Goal: Check status: Check status

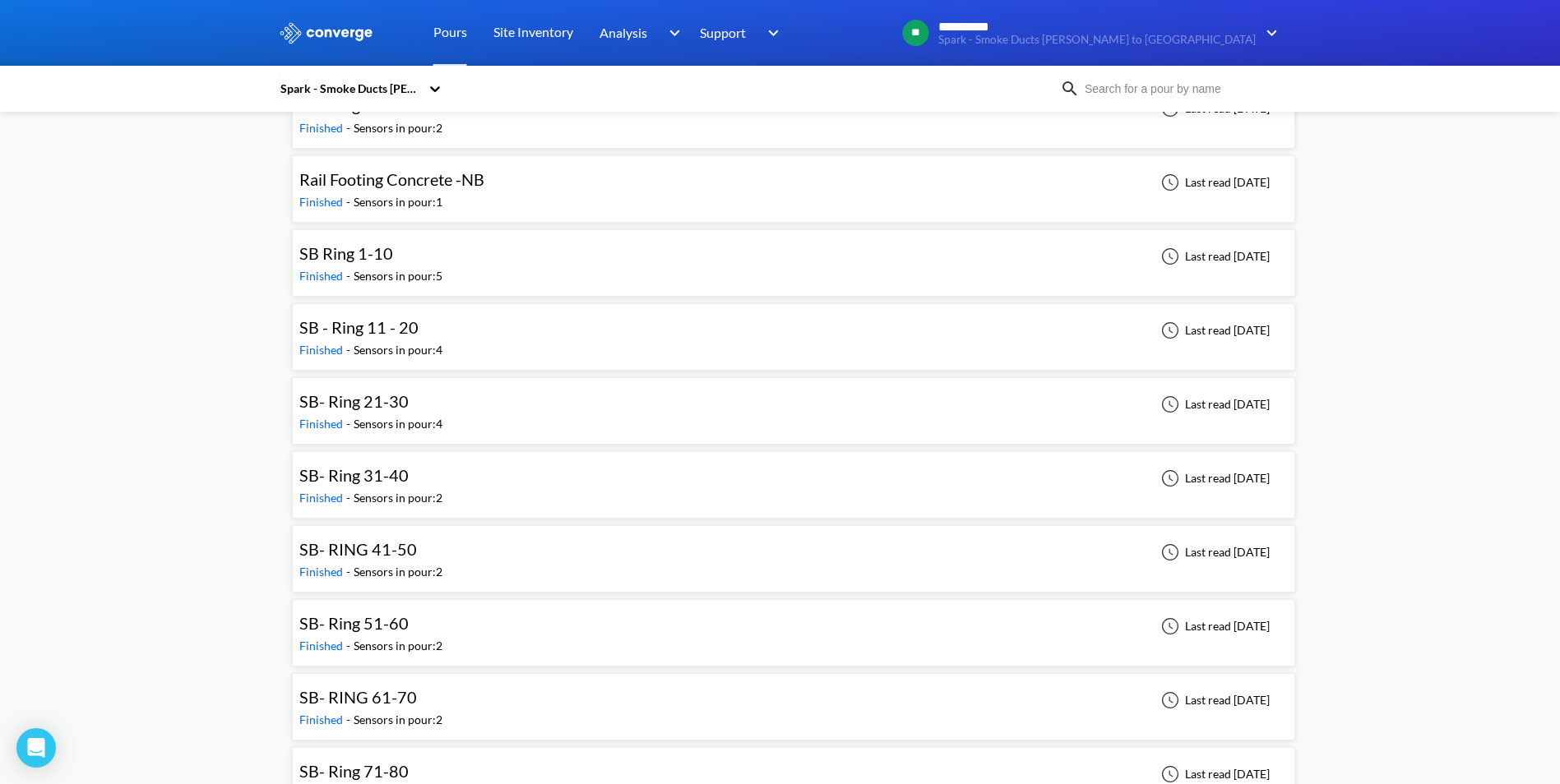
scroll to position [2332, 0]
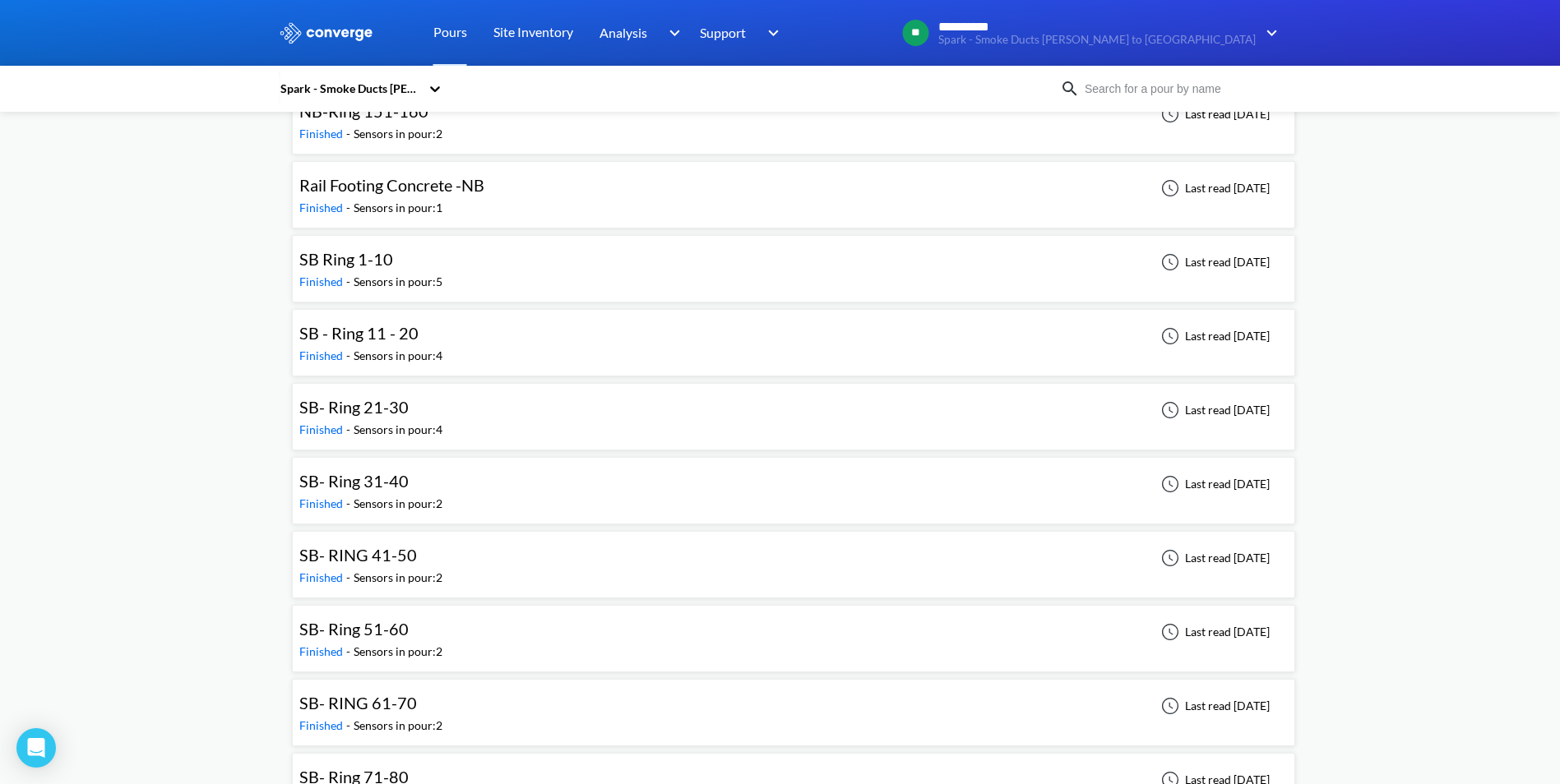
click at [375, 331] on span "SB - Ring 11 - 20" at bounding box center [359, 333] width 119 height 20
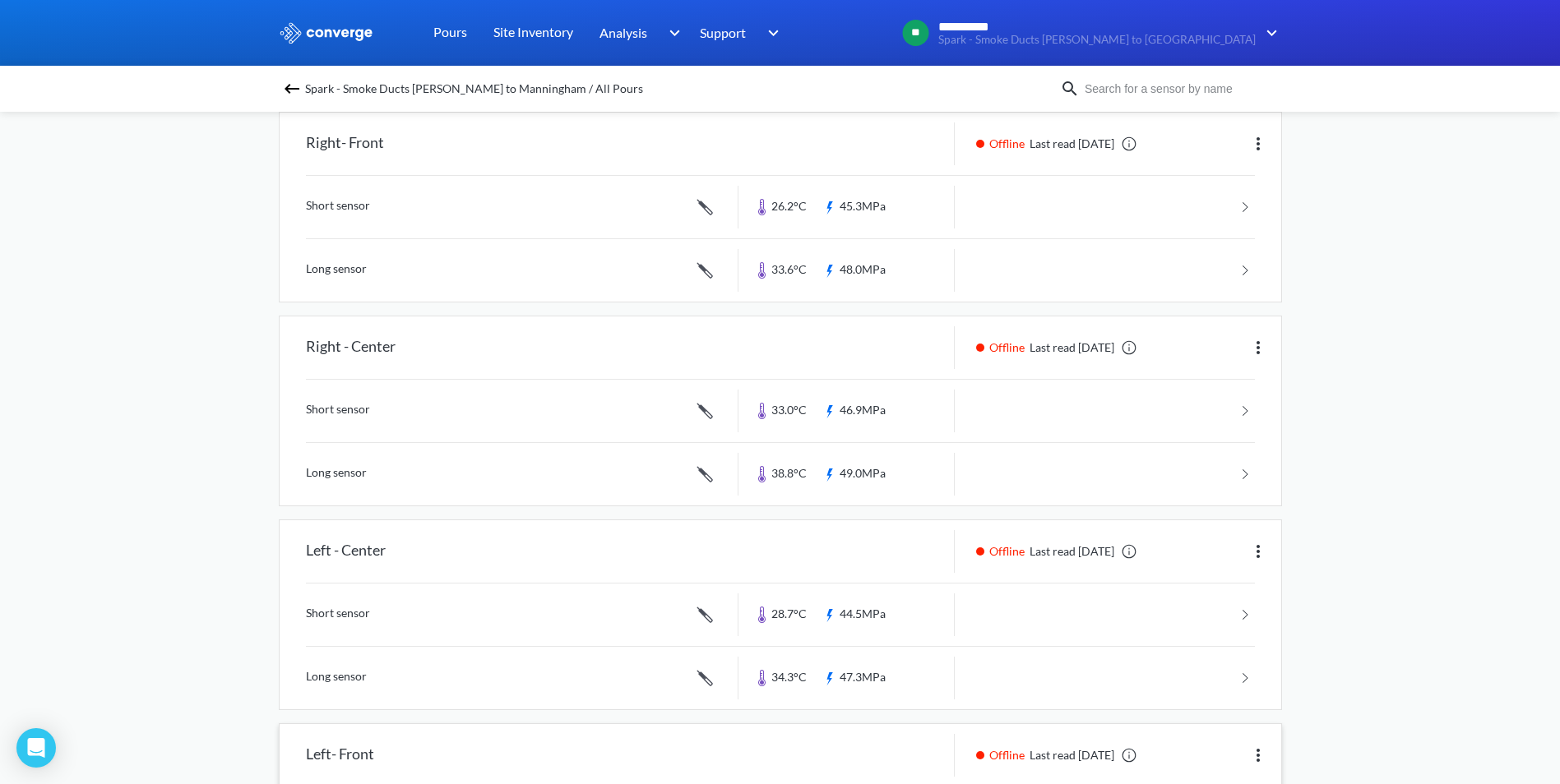
scroll to position [160, 0]
click at [1248, 220] on link at bounding box center [780, 208] width 949 height 63
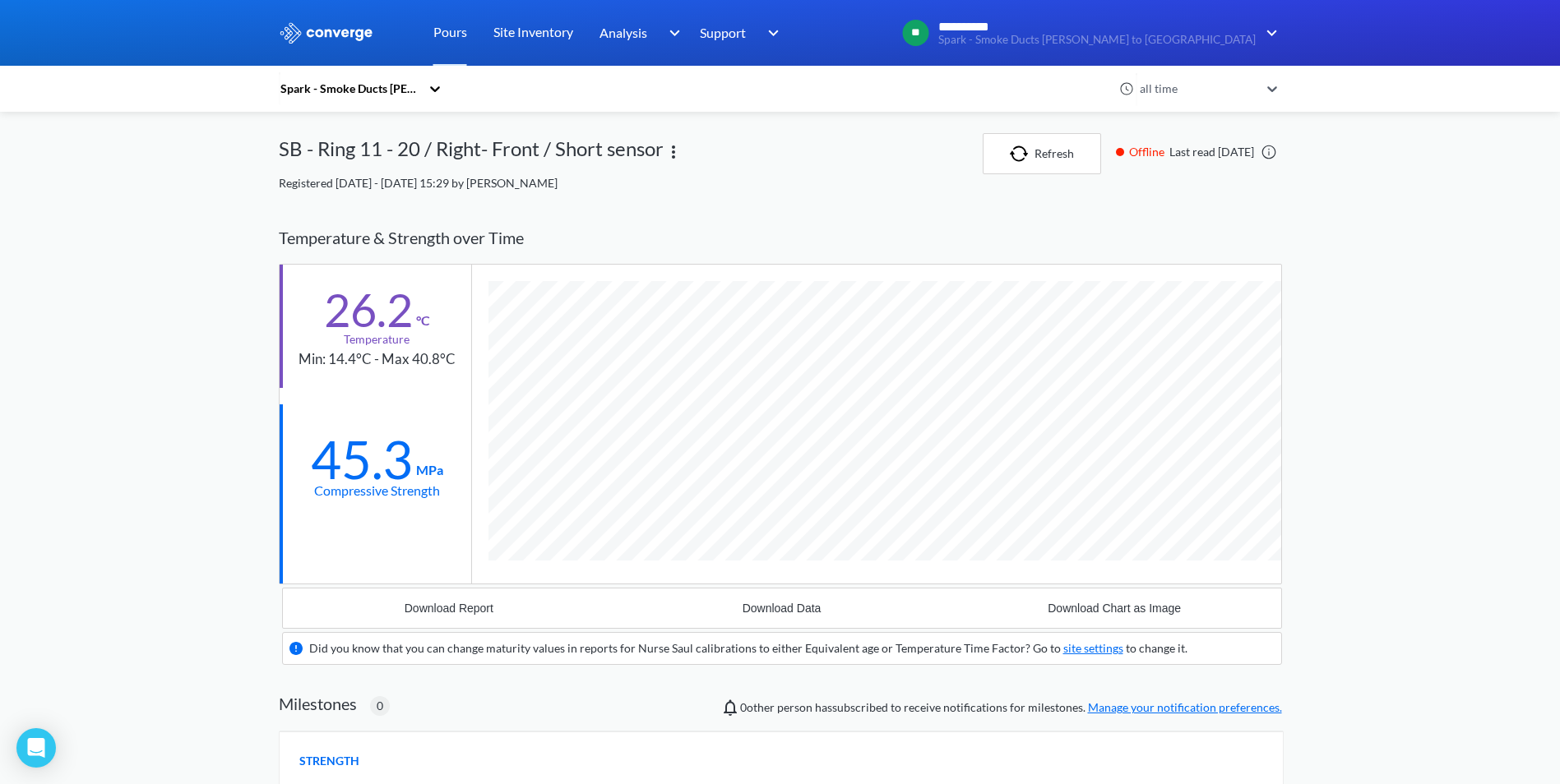
scroll to position [1027, 1003]
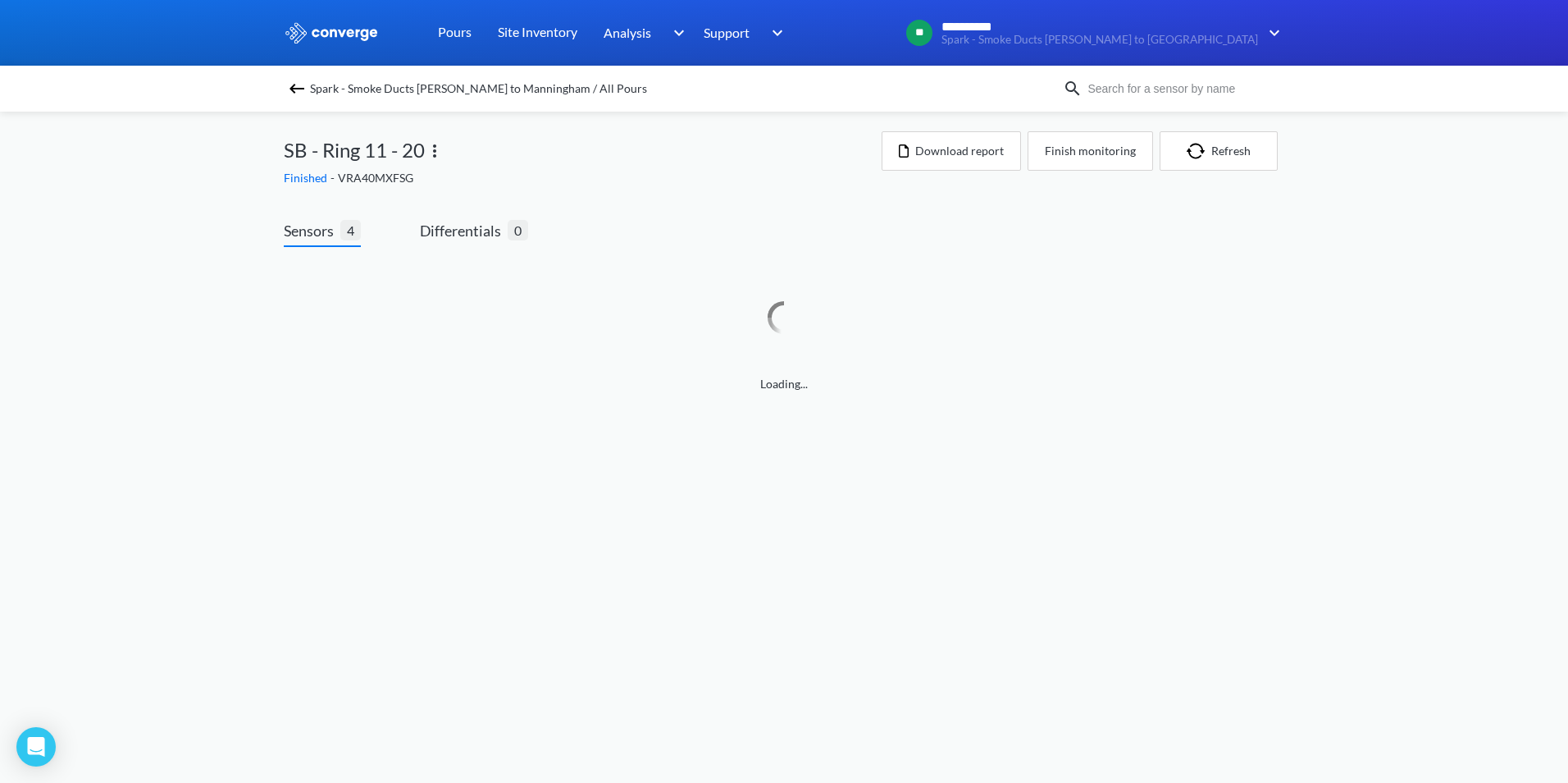
click at [303, 91] on img at bounding box center [297, 88] width 20 height 20
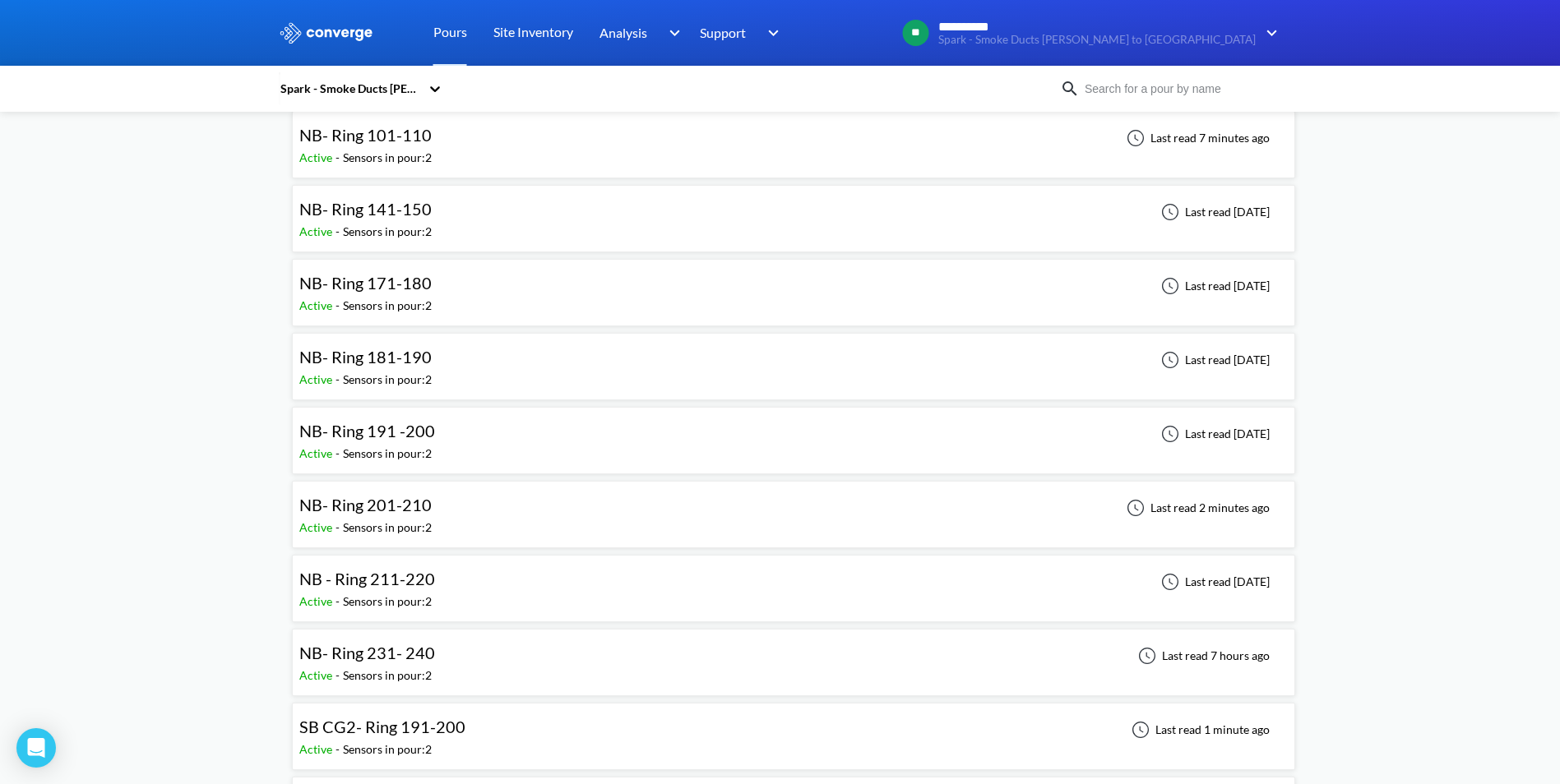
scroll to position [164, 0]
click at [399, 136] on span "NB- Ring 101-110" at bounding box center [365, 134] width 132 height 20
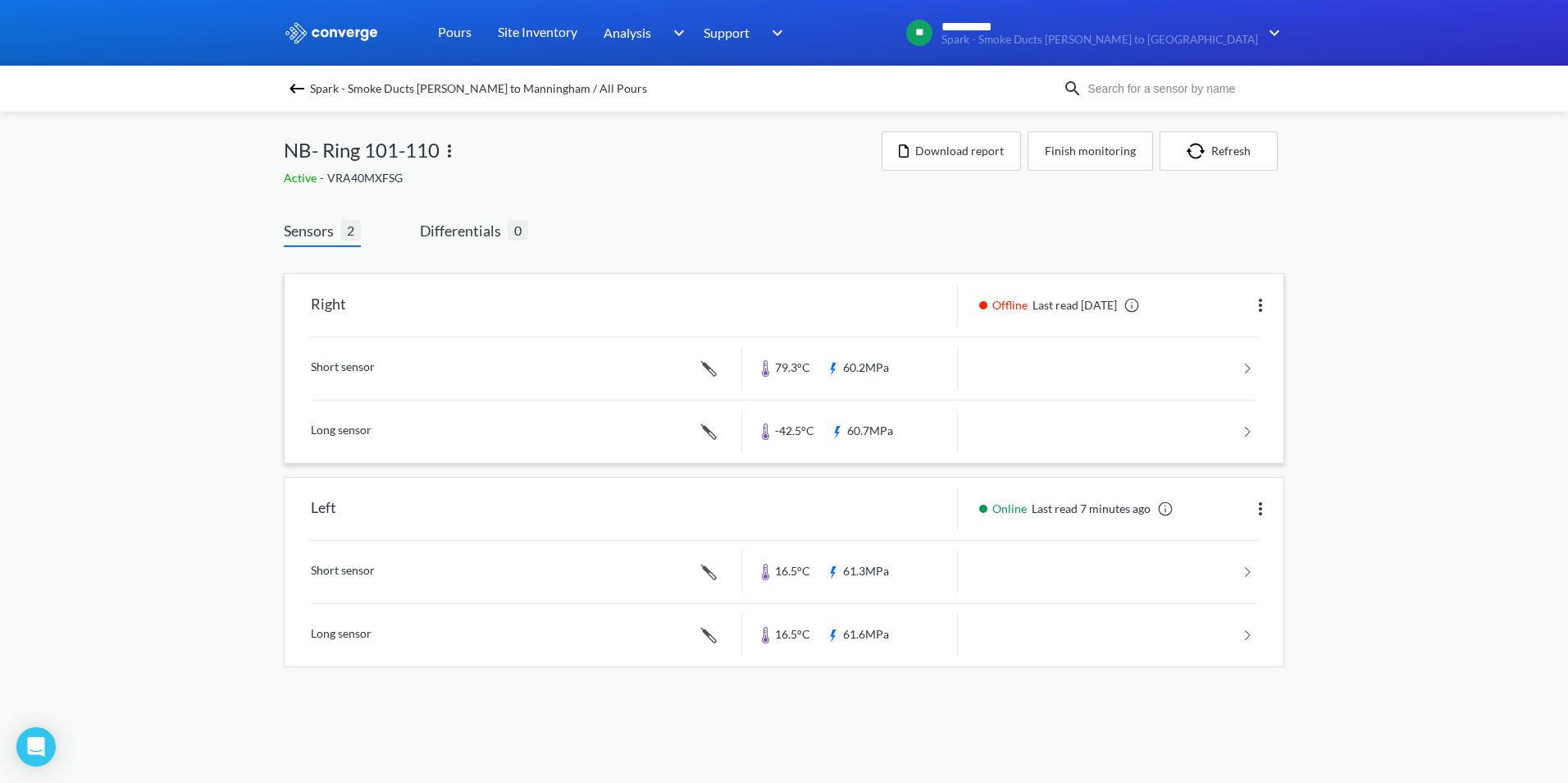
click at [935, 374] on link at bounding box center [784, 369] width 946 height 63
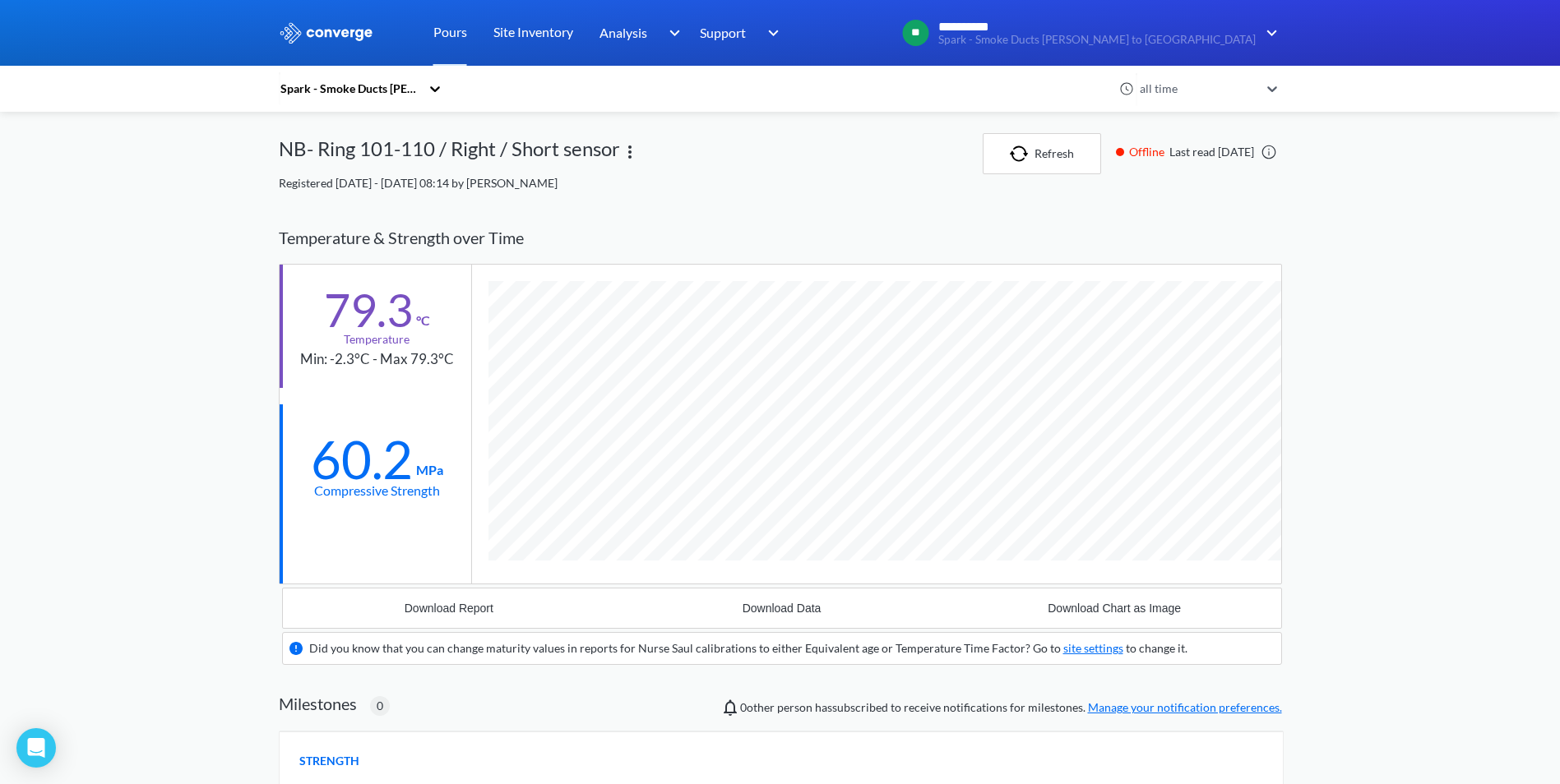
scroll to position [1027, 1003]
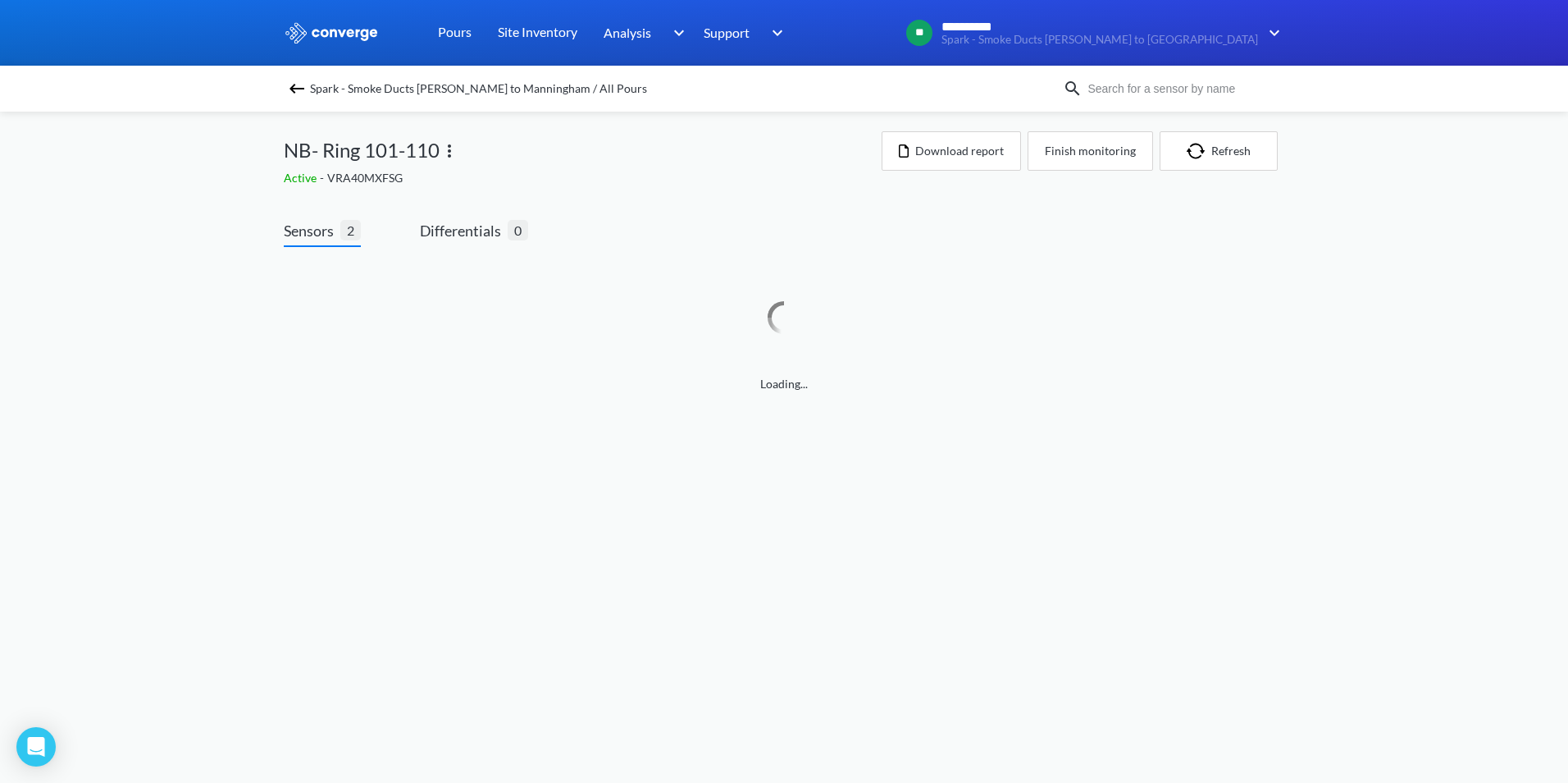
click at [305, 86] on img at bounding box center [297, 88] width 20 height 20
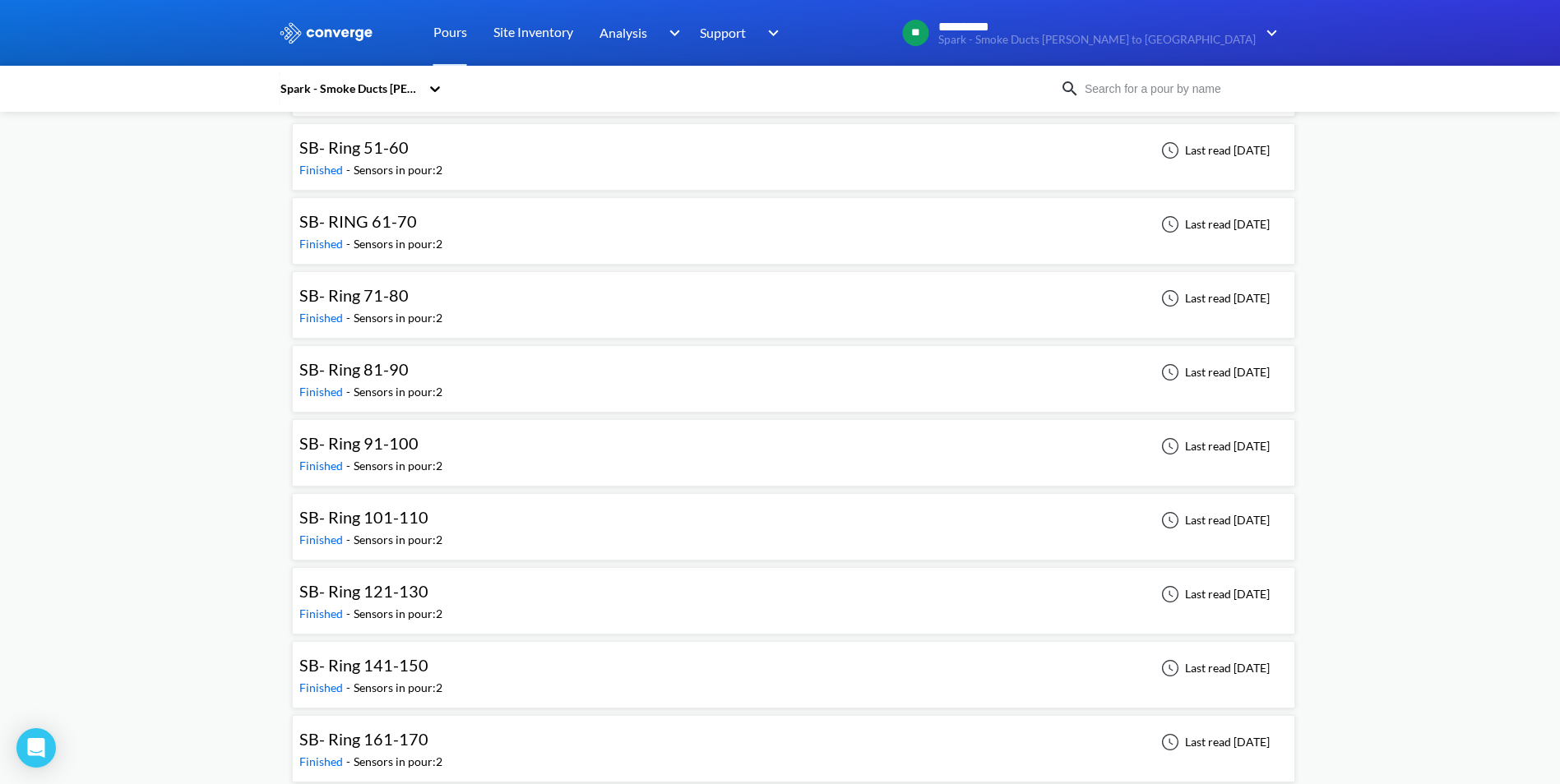
scroll to position [2826, 0]
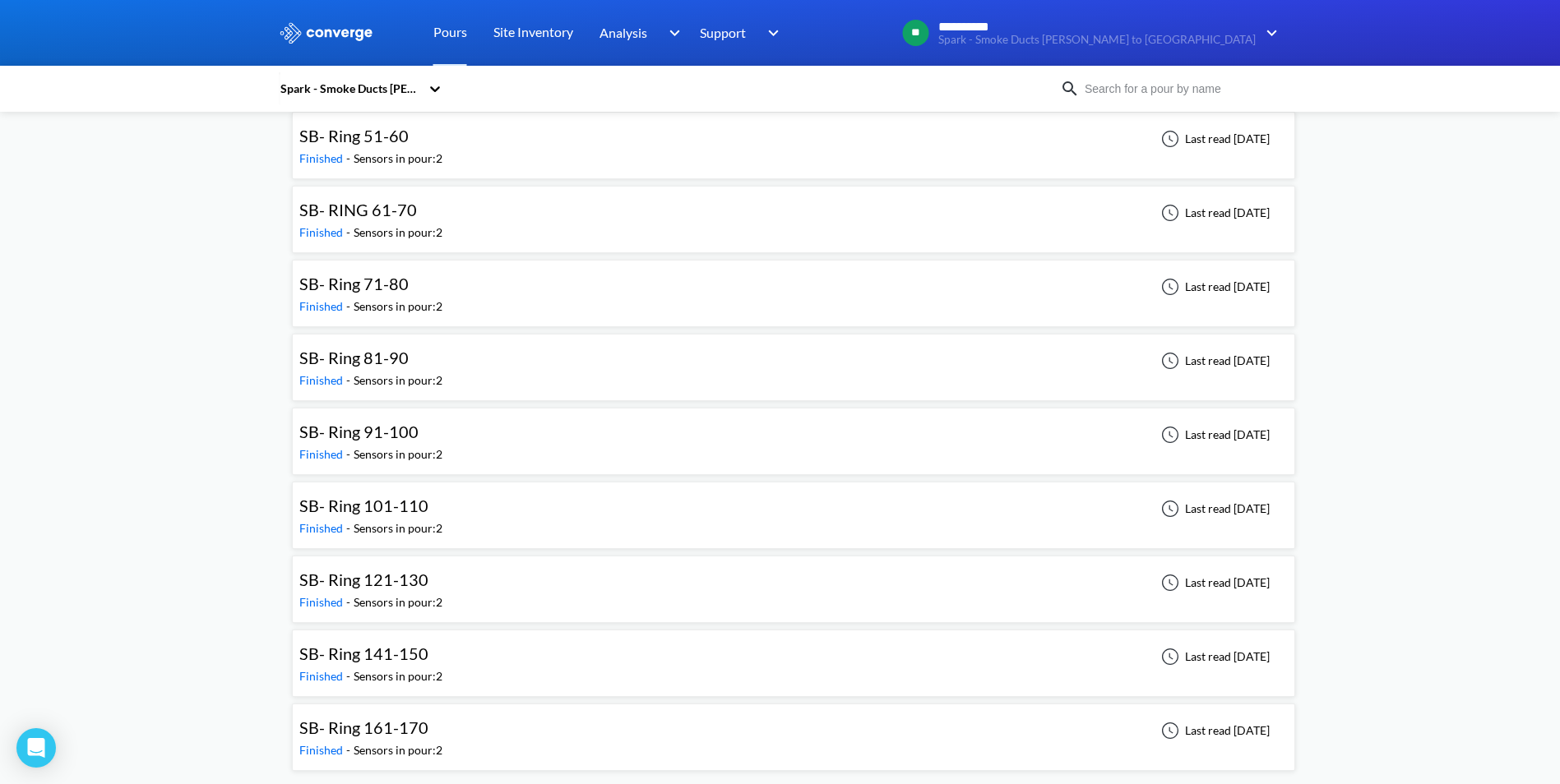
click at [445, 734] on div "SB- Ring 161-170 Finished - Sensors in pour: 2 Last read [DATE]" at bounding box center [793, 737] width 989 height 53
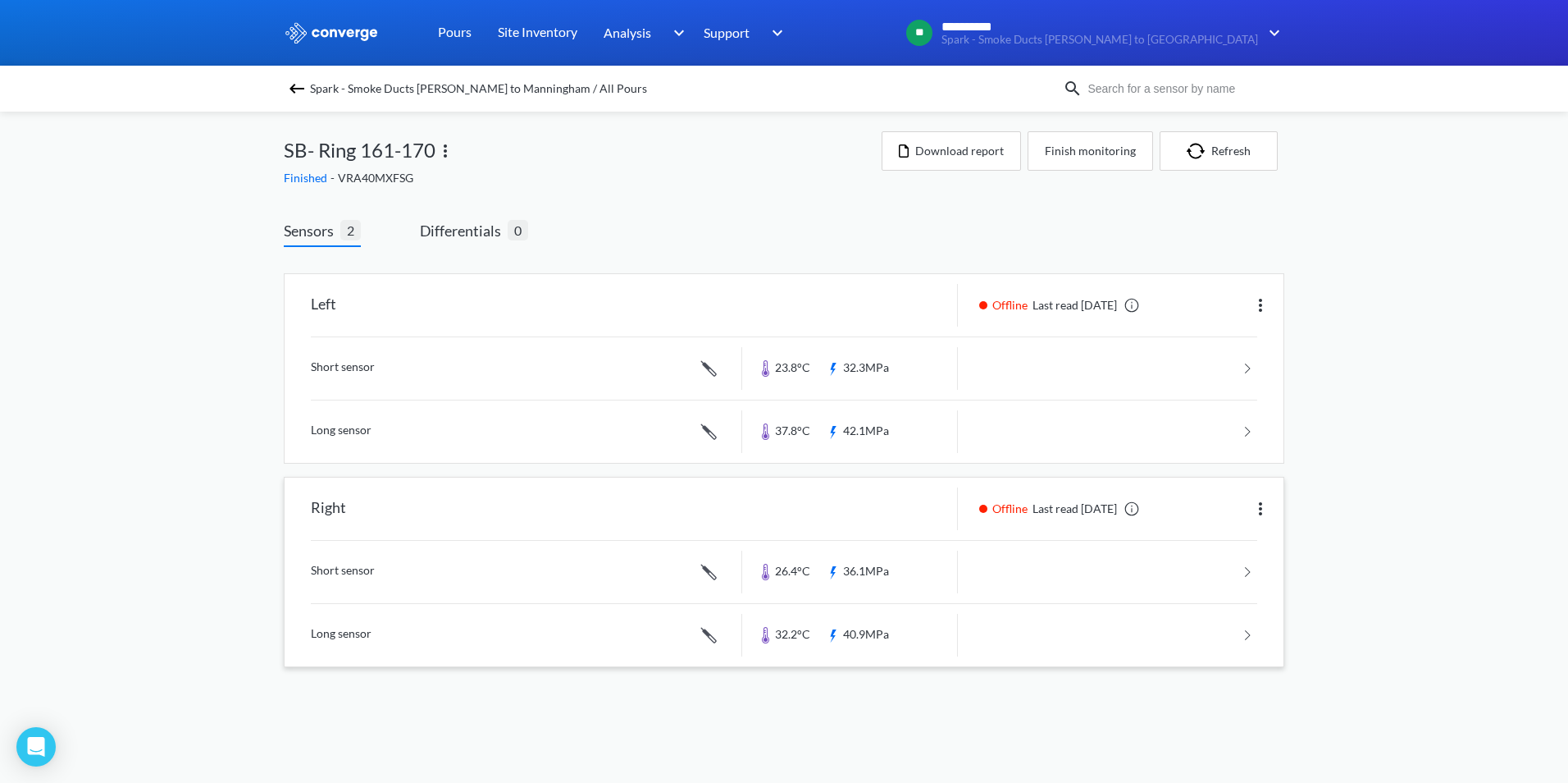
click at [427, 584] on link at bounding box center [784, 571] width 946 height 63
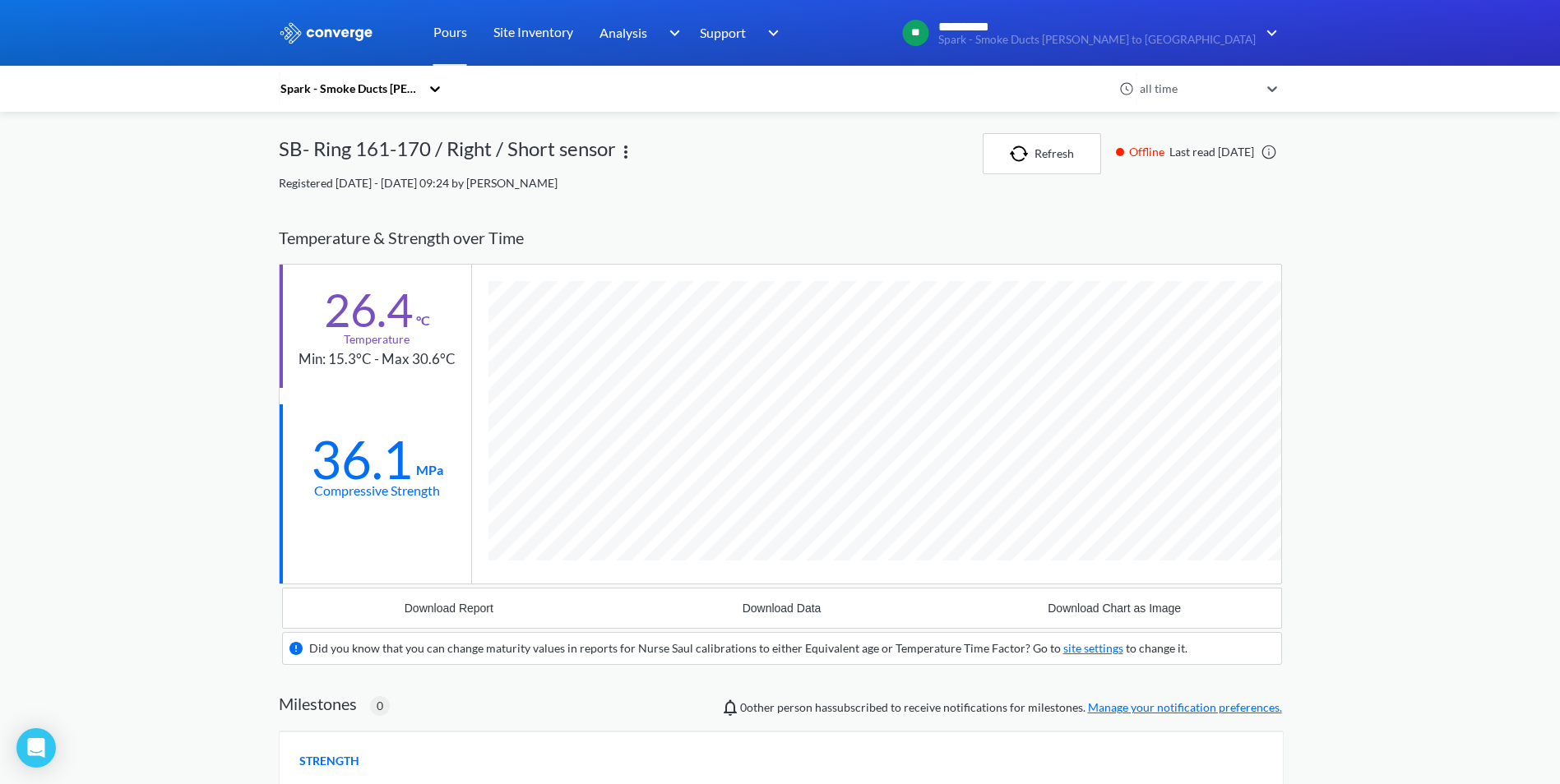
scroll to position [1027, 1003]
drag, startPoint x: 1010, startPoint y: 742, endPoint x: 1005, endPoint y: 729, distance: 13.9
click at [1010, 742] on div "STRENGTH" at bounding box center [781, 760] width 1003 height 58
